Goal: Task Accomplishment & Management: Use online tool/utility

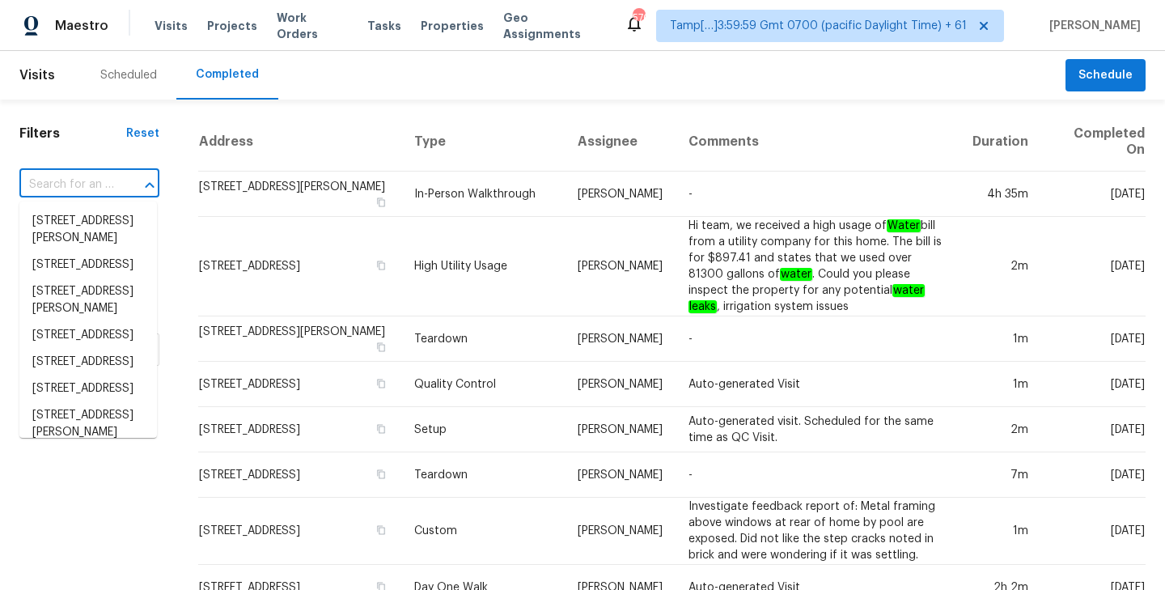
click at [83, 184] on input "text" at bounding box center [66, 184] width 95 height 25
paste input "[STREET_ADDRESS]"
type input "[STREET_ADDRESS]"
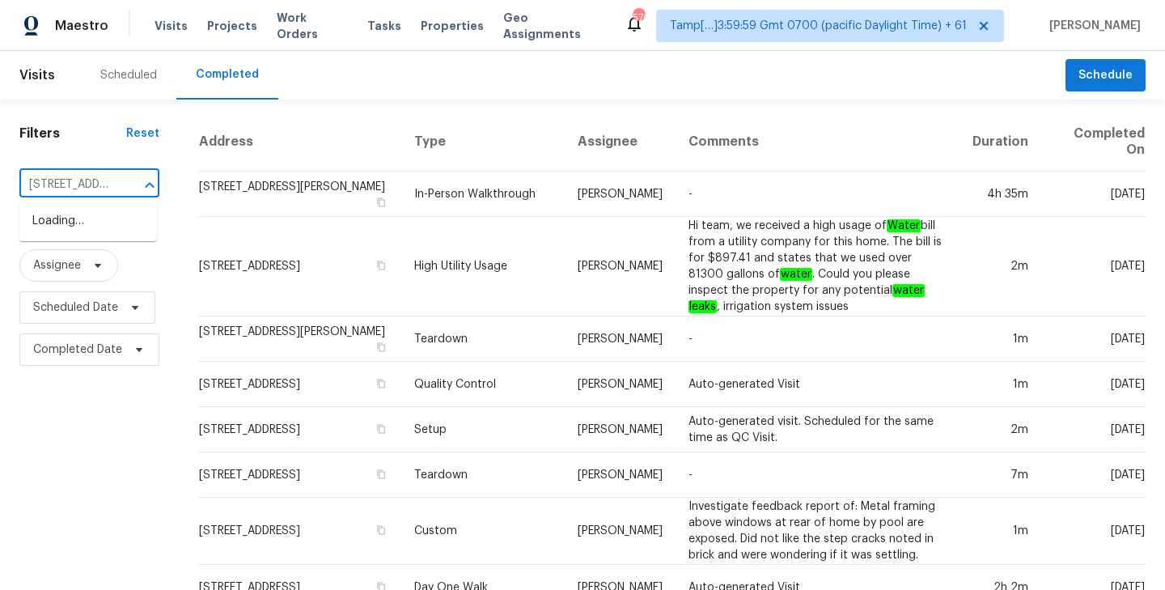
scroll to position [0, 133]
click at [84, 235] on li "[STREET_ADDRESS]" at bounding box center [88, 221] width 138 height 27
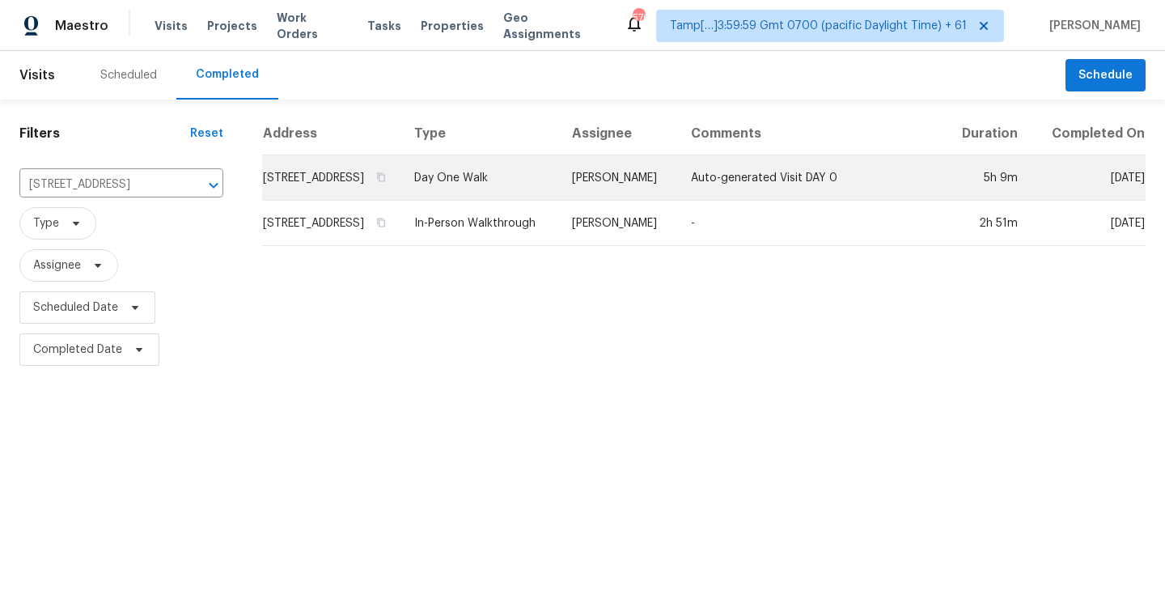
click at [376, 201] on td "[STREET_ADDRESS]" at bounding box center [331, 177] width 139 height 45
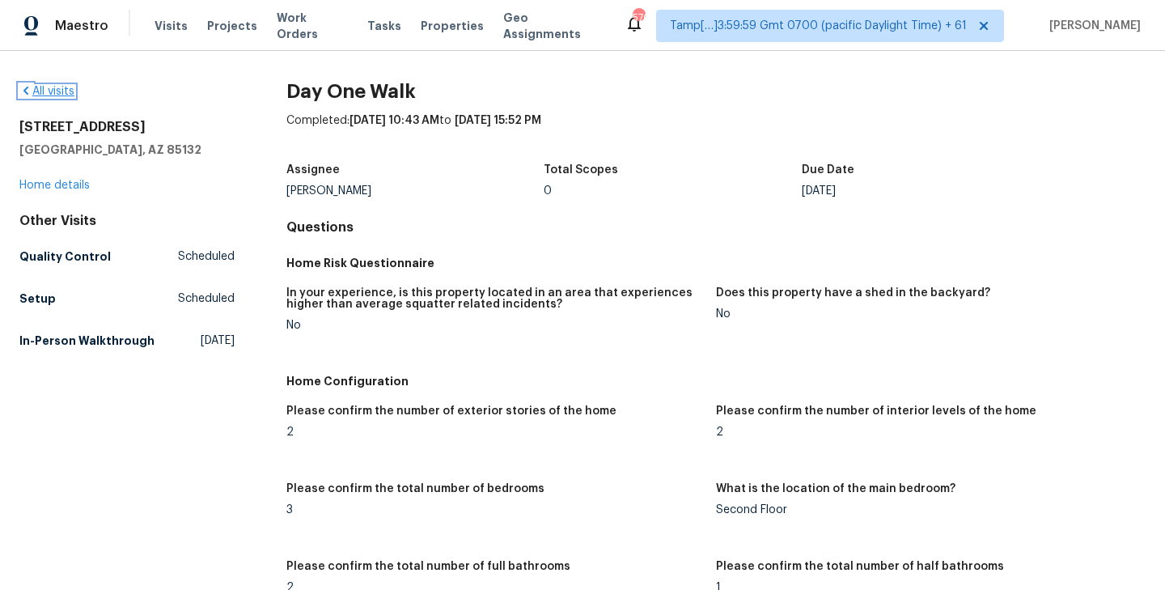
click at [63, 94] on link "All visits" at bounding box center [46, 91] width 55 height 11
